Goal: Task Accomplishment & Management: Manage account settings

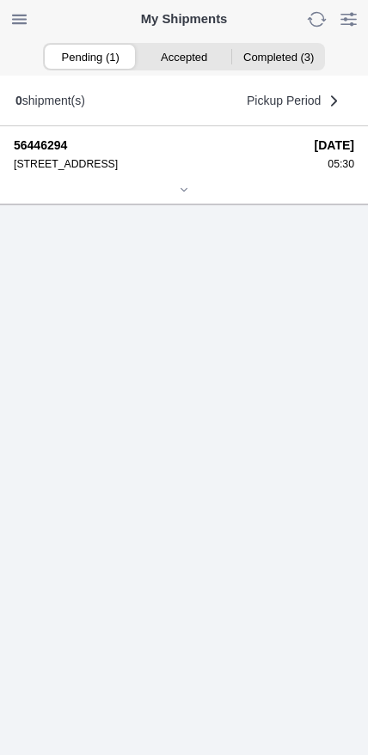
click at [174, 198] on div at bounding box center [184, 191] width 340 height 13
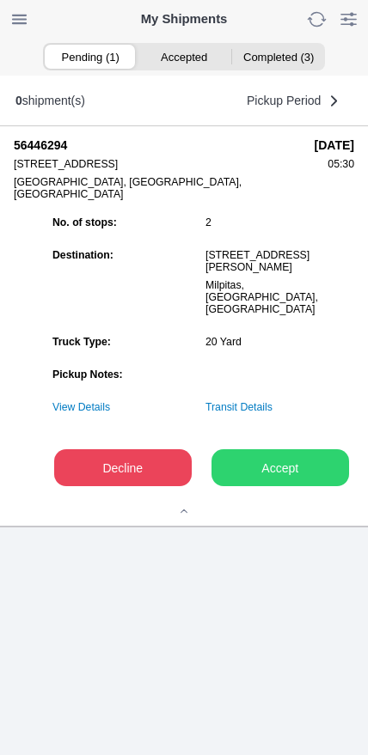
click at [0, 0] on slot "Accept" at bounding box center [0, 0] width 0 height 0
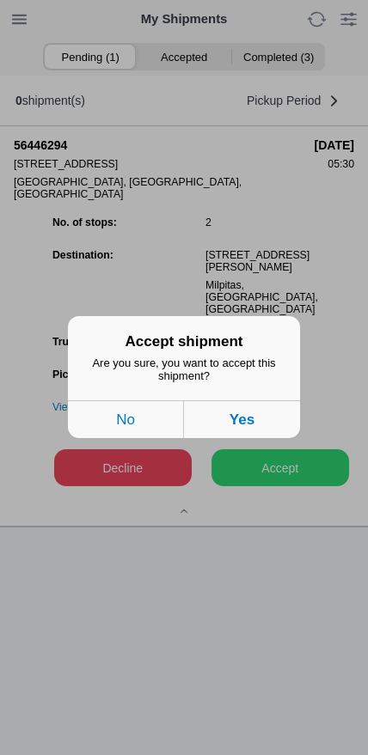
click at [278, 425] on button "Yes" at bounding box center [242, 420] width 116 height 38
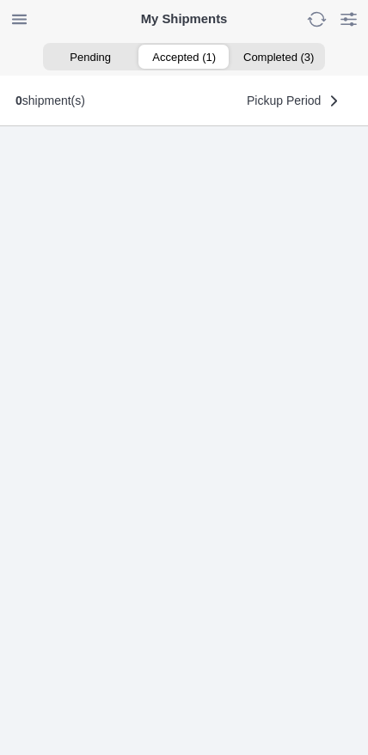
click at [184, 56] on ion-segment-button "Accepted (1)" at bounding box center [184, 57] width 94 height 24
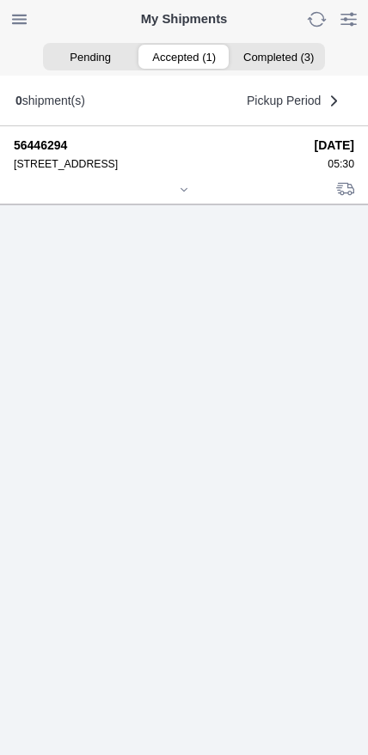
click at [186, 191] on icon at bounding box center [184, 189] width 6 height 3
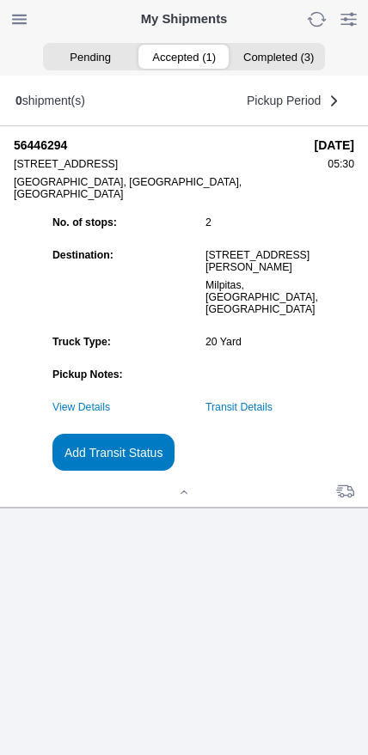
click at [0, 0] on slot "Add Transit Status" at bounding box center [0, 0] width 0 height 0
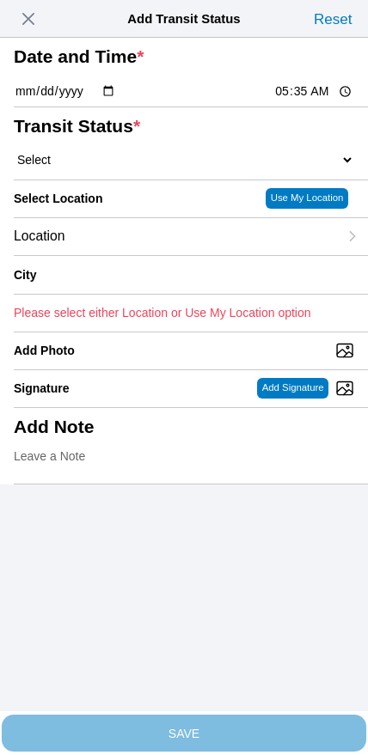
click at [297, 101] on input "05:35" at bounding box center [313, 92] width 81 height 18
type input "05:30"
click at [102, 168] on select "Select Arrive at Drop Off Arrive at Pickup Break Start Break Stop Depart Drop O…" at bounding box center [184, 159] width 340 height 15
select select "ARVPULOC"
click at [125, 255] on div "Location" at bounding box center [176, 236] width 324 height 37
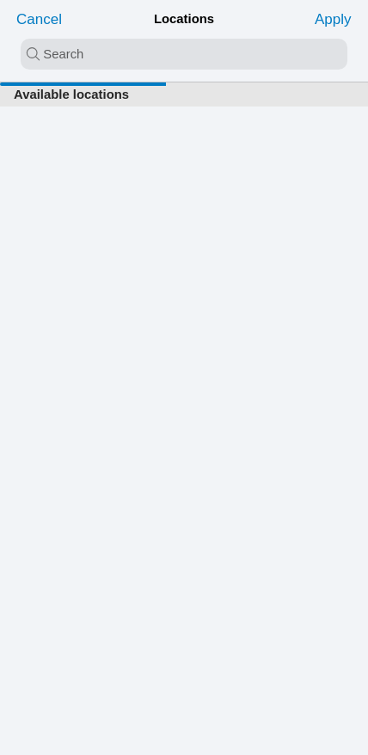
click at [150, 60] on input "search text" at bounding box center [184, 54] width 327 height 31
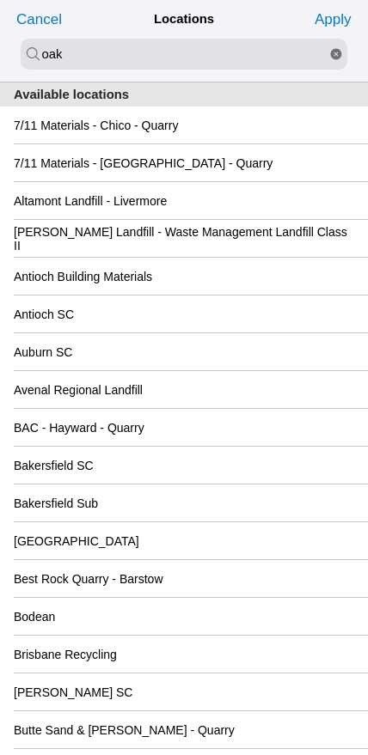
type input "oak"
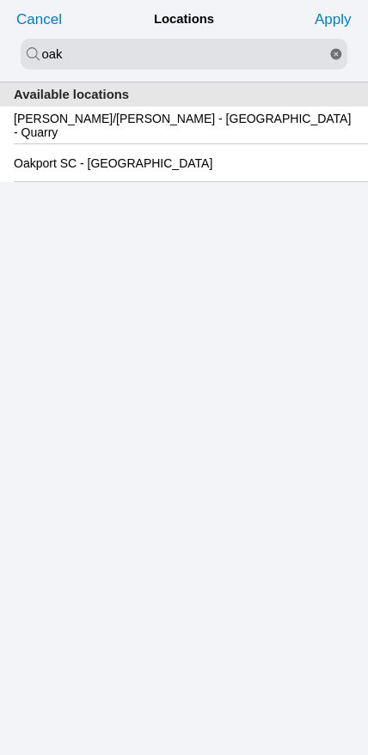
click at [0, 0] on slot "Oakport SC - [GEOGRAPHIC_DATA]" at bounding box center [0, 0] width 0 height 0
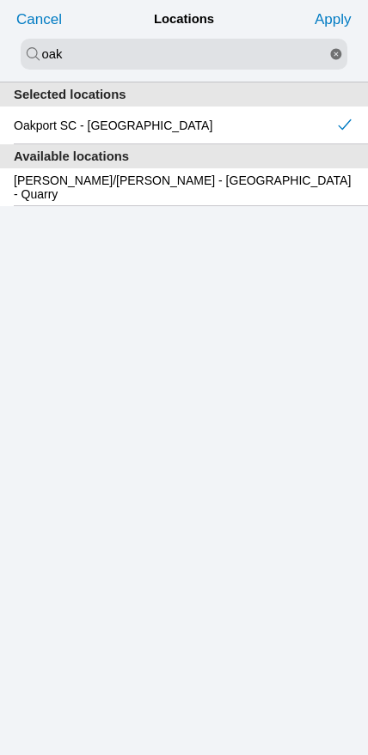
click at [0, 0] on slot "Apply" at bounding box center [0, 0] width 0 height 0
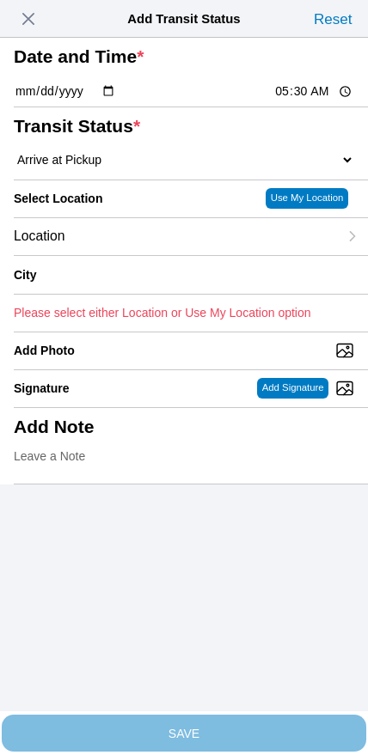
type input "[GEOGRAPHIC_DATA]"
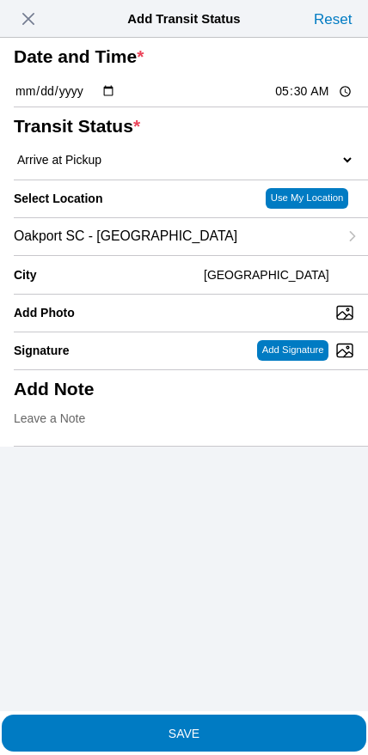
click at [210, 727] on span "SAVE" at bounding box center [184, 733] width 340 height 12
